Goal: Navigation & Orientation: Find specific page/section

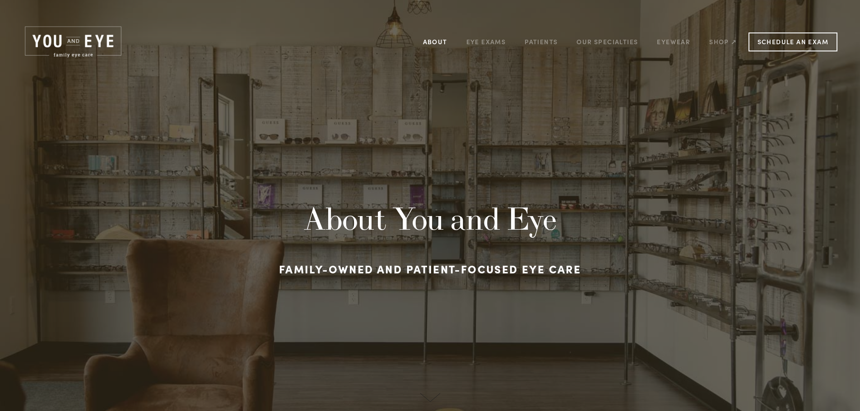
click at [432, 41] on link "About" at bounding box center [435, 42] width 24 height 14
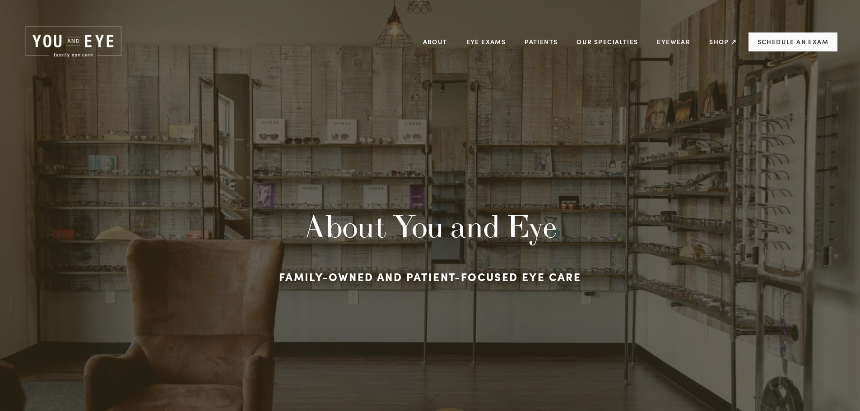
click at [764, 44] on link "Schedule an Exam" at bounding box center [792, 42] width 89 height 19
click at [436, 42] on link "About" at bounding box center [435, 42] width 24 height 14
click at [72, 38] on img at bounding box center [73, 42] width 101 height 34
